Goal: Transaction & Acquisition: Purchase product/service

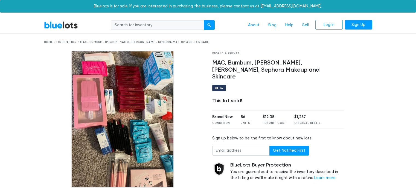
click at [71, 25] on link "BlueLots" at bounding box center [61, 25] width 34 height 8
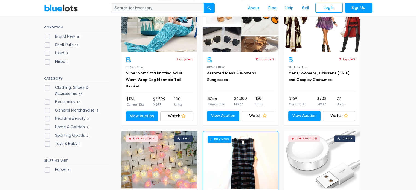
scroll to position [194, 0]
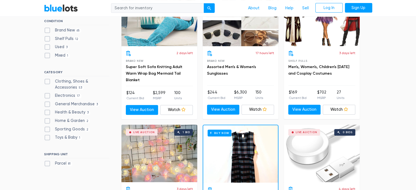
click at [62, 137] on label "Toys & Baby 1" at bounding box center [63, 137] width 38 height 6
click at [48, 137] on Baby"] "Toys & Baby 1" at bounding box center [46, 136] width 4 height 4
checkbox Baby"] "true"
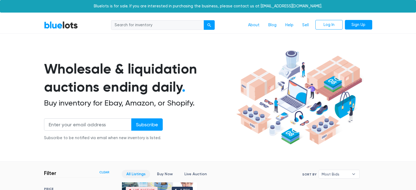
scroll to position [147, 0]
